Goal: Navigation & Orientation: Find specific page/section

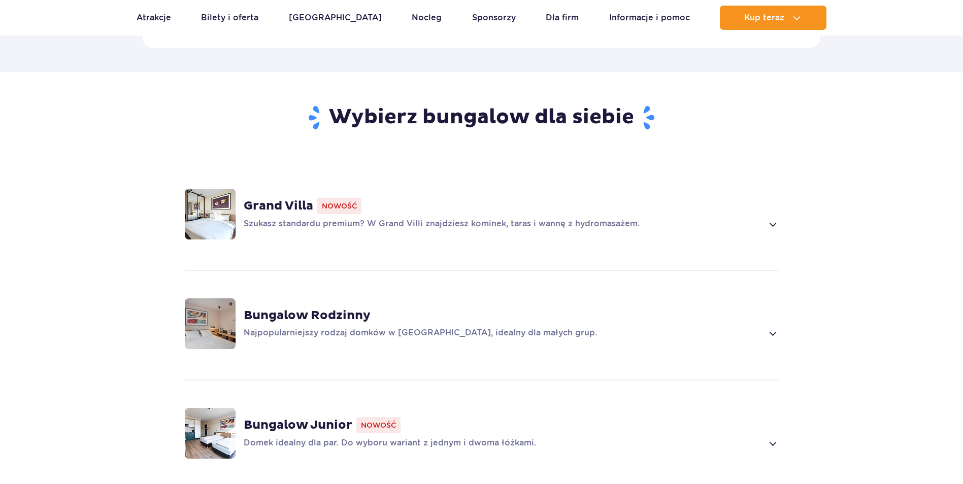
scroll to position [762, 0]
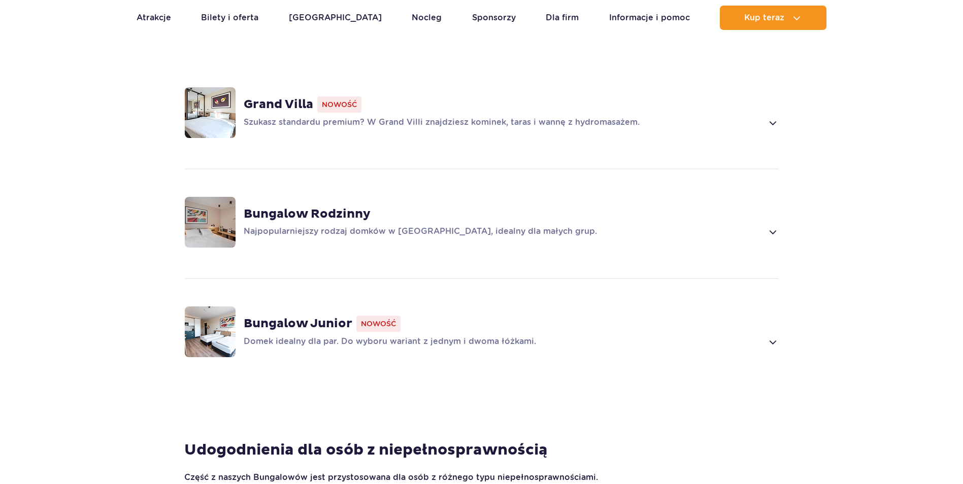
click at [353, 207] on strong "Bungalow Rodzinny" at bounding box center [307, 214] width 127 height 15
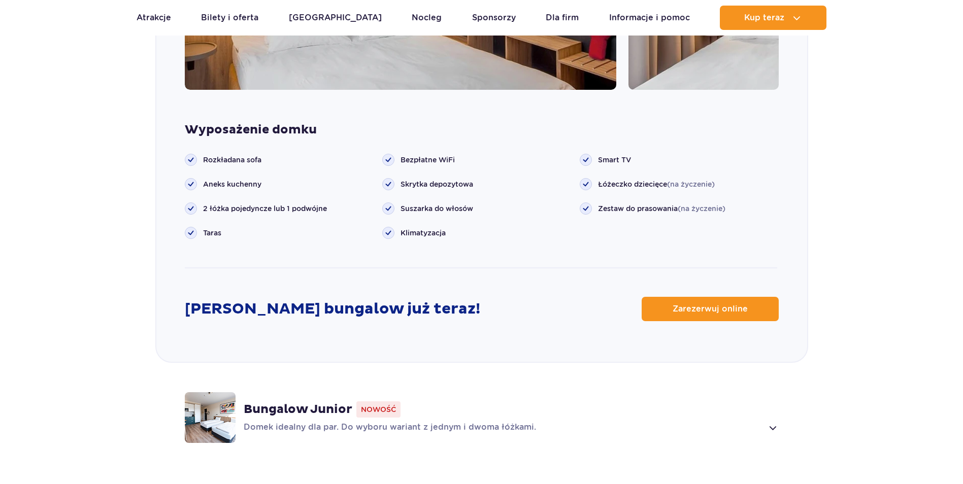
scroll to position [1020, 0]
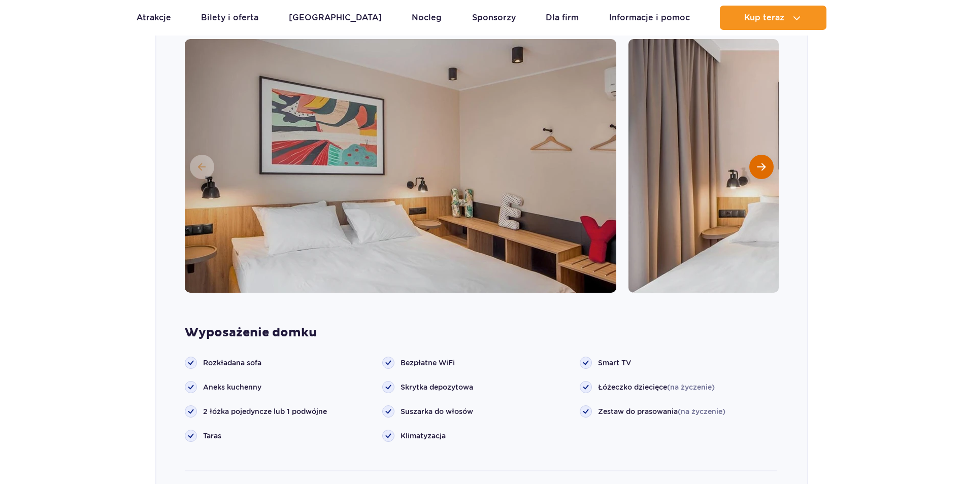
click at [763, 162] on span "Następny slajd" at bounding box center [761, 166] width 9 height 9
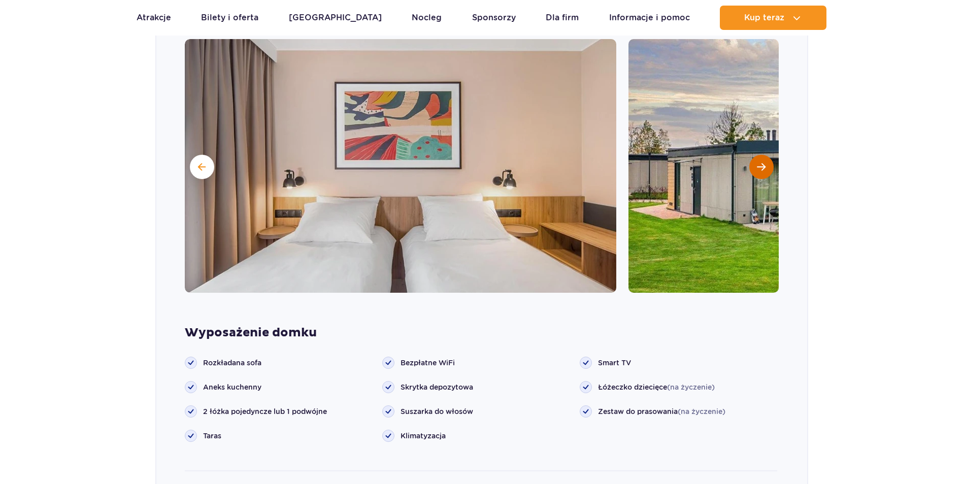
click at [763, 162] on span "Następny slajd" at bounding box center [761, 166] width 9 height 9
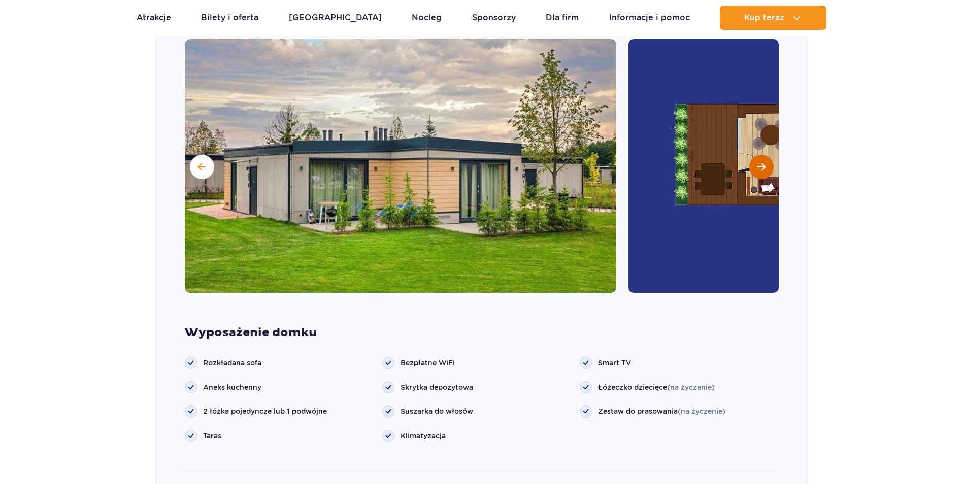
click at [763, 162] on span "Następny slajd" at bounding box center [761, 166] width 9 height 9
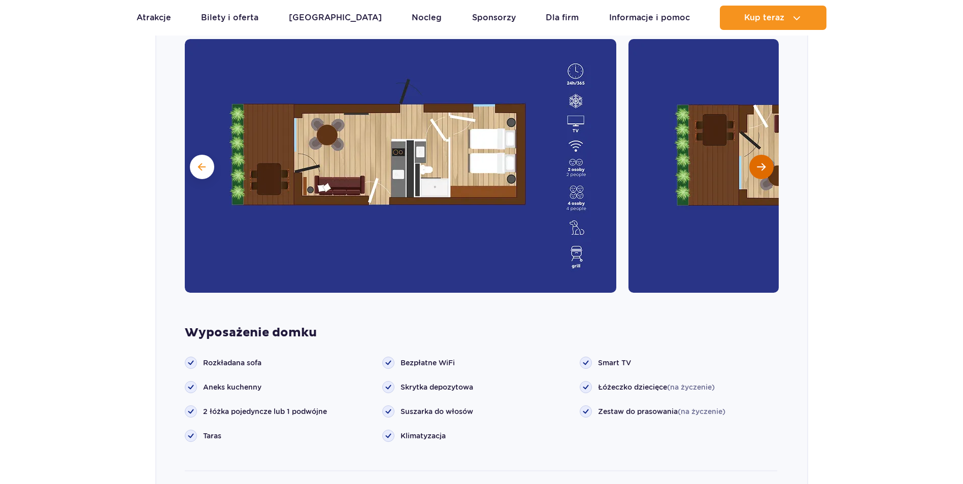
click at [763, 162] on span "Następny slajd" at bounding box center [761, 166] width 9 height 9
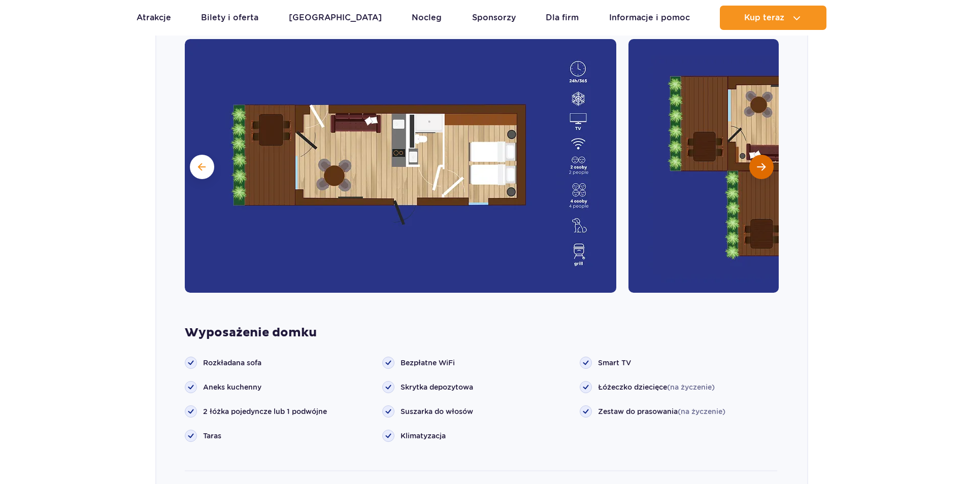
click at [763, 162] on span "Następny slajd" at bounding box center [761, 166] width 9 height 9
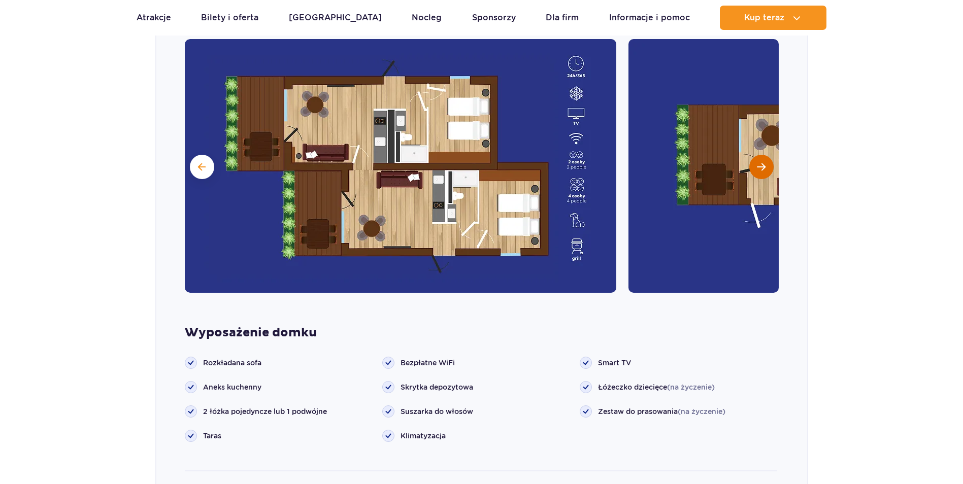
click at [763, 162] on span "Następny slajd" at bounding box center [761, 166] width 9 height 9
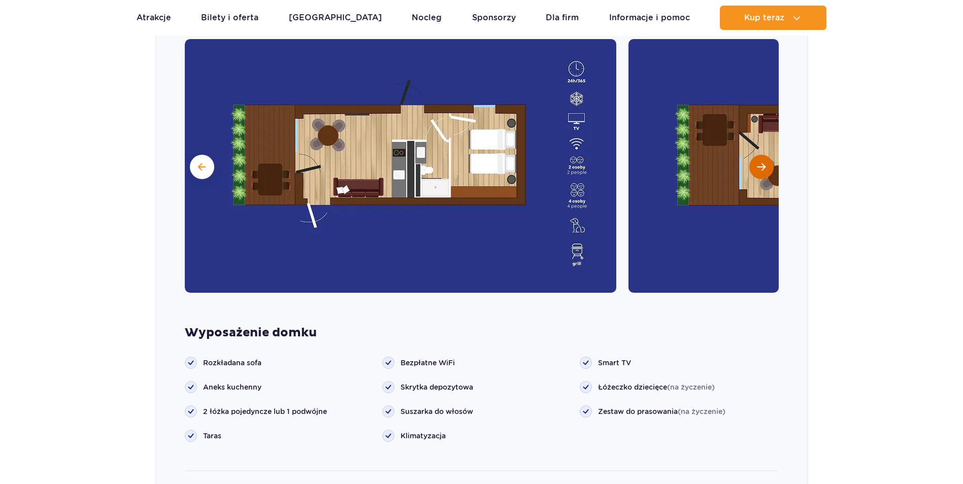
click at [763, 162] on span "Następny slajd" at bounding box center [761, 166] width 9 height 9
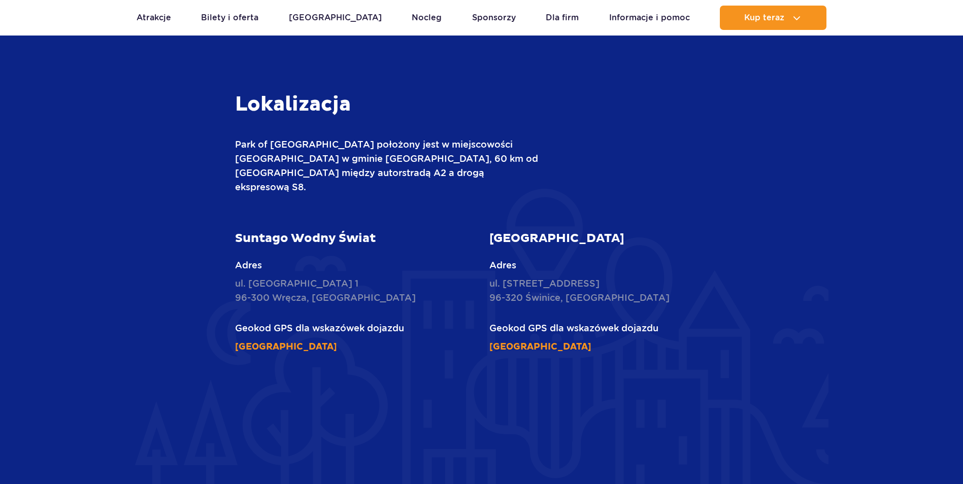
scroll to position [3203, 0]
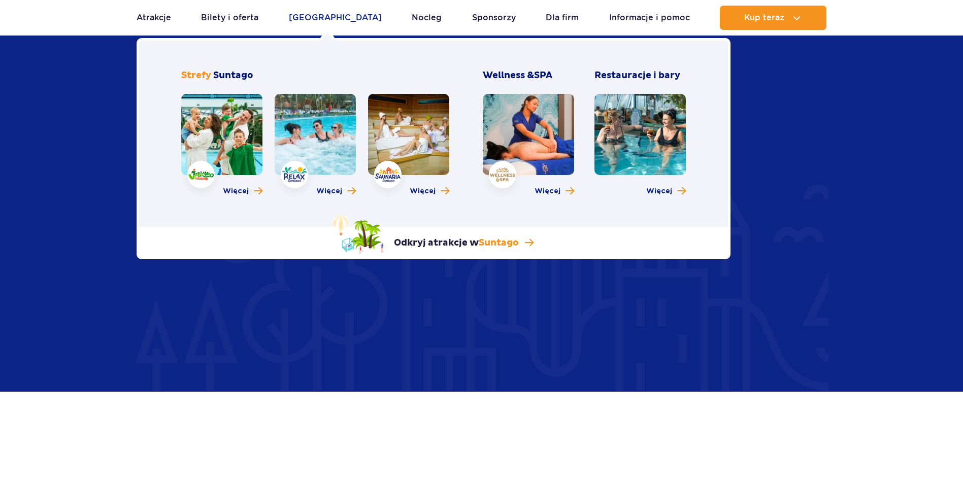
click at [341, 16] on link "[GEOGRAPHIC_DATA]" at bounding box center [335, 18] width 93 height 24
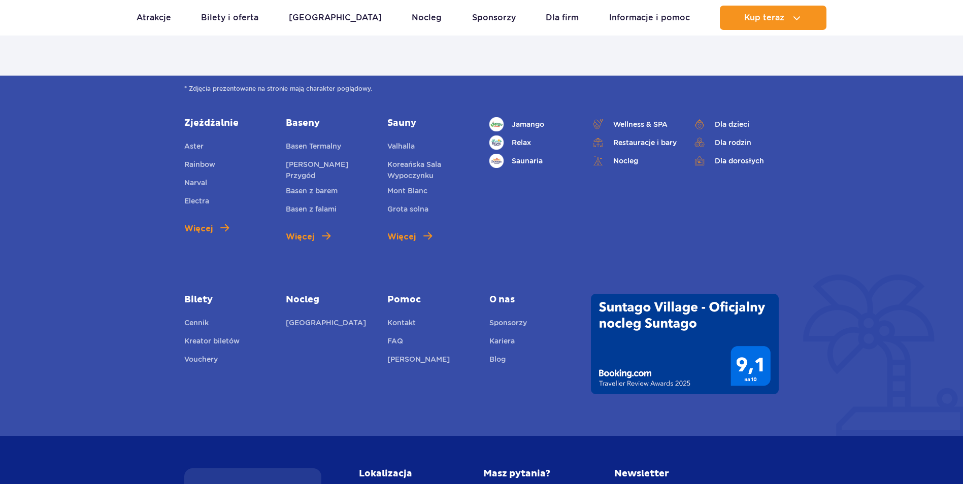
scroll to position [797, 0]
